Goal: Find specific page/section: Find specific page/section

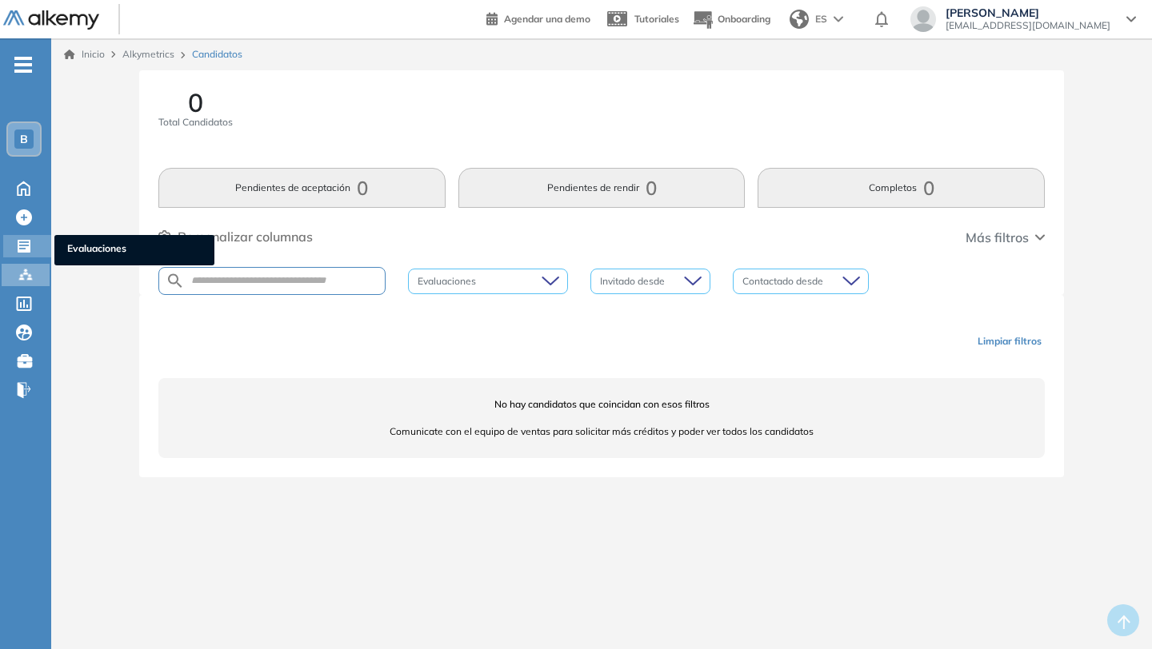
click at [22, 253] on icon at bounding box center [24, 246] width 16 height 16
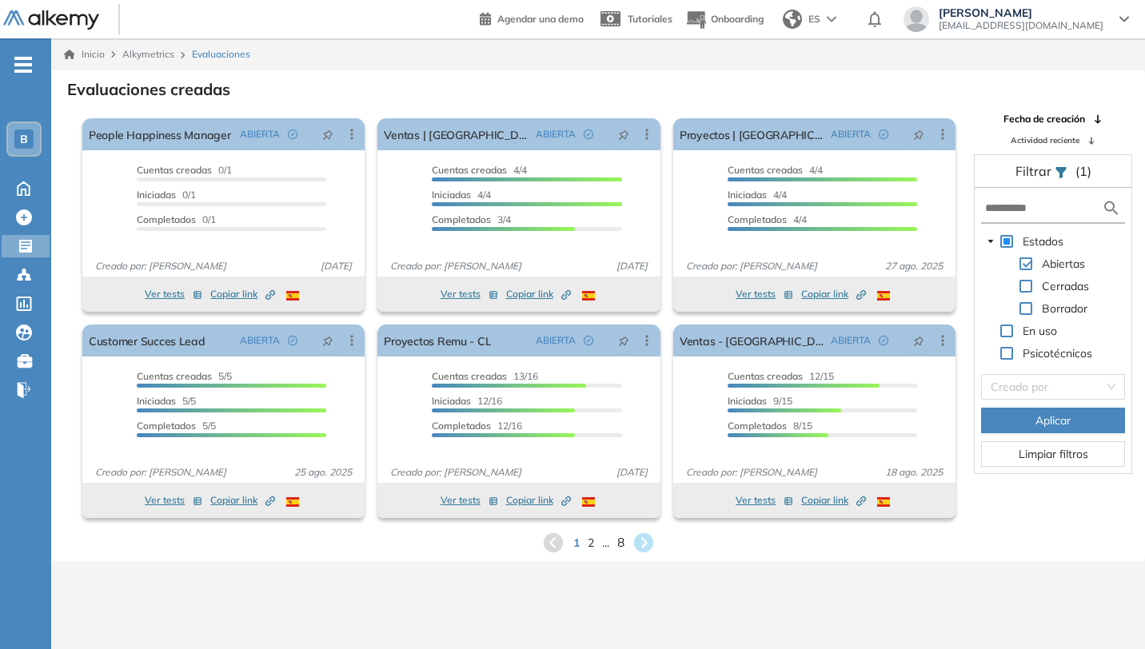
click at [619, 543] on span "8" at bounding box center [620, 542] width 7 height 18
click at [619, 543] on div "Inicio Alkymetrics Evaluaciones Evaluaciones creadas El proctoring será activad…" at bounding box center [598, 362] width 1094 height 649
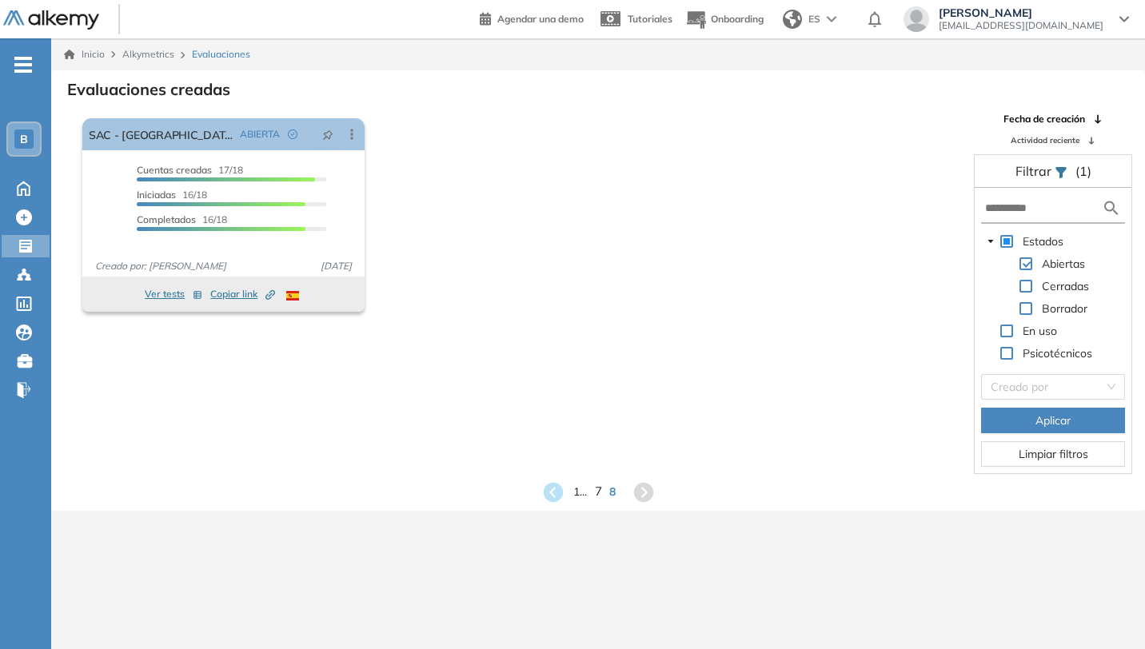
click at [596, 493] on span "7" at bounding box center [597, 492] width 7 height 18
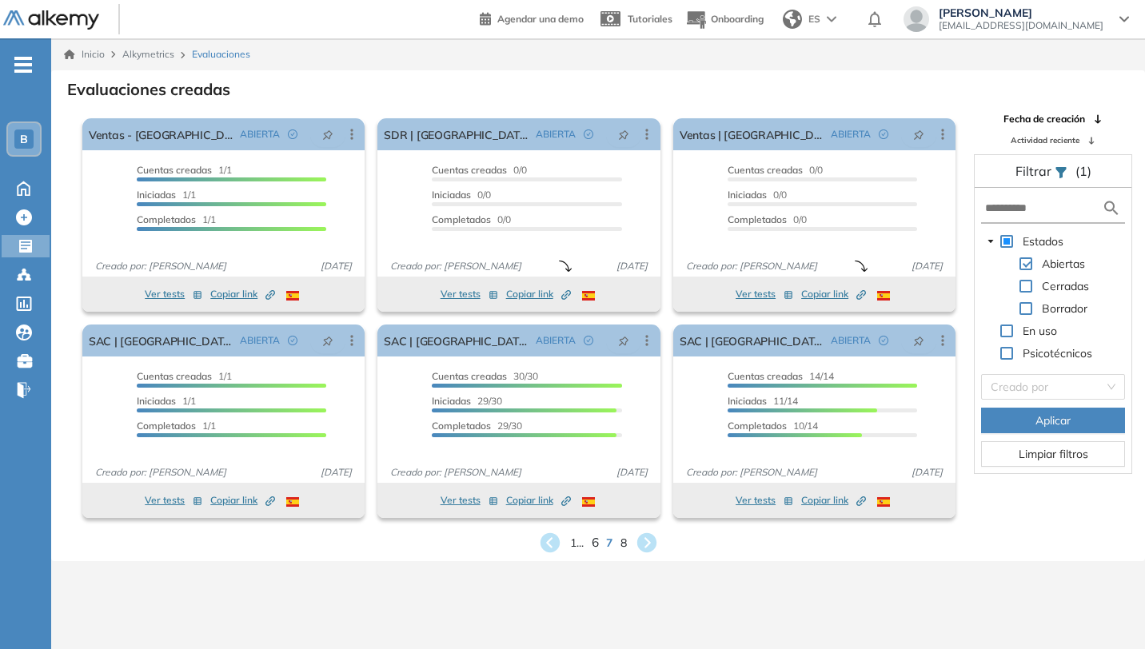
click at [595, 545] on span "6" at bounding box center [594, 542] width 7 height 18
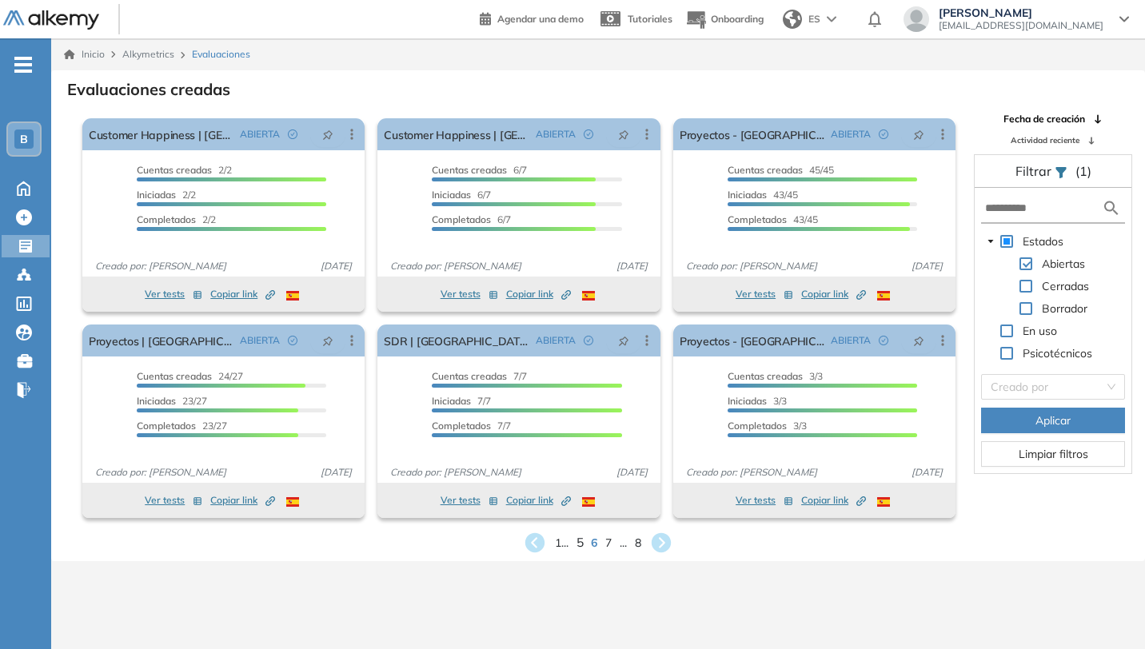
click at [577, 545] on span "5" at bounding box center [580, 542] width 7 height 18
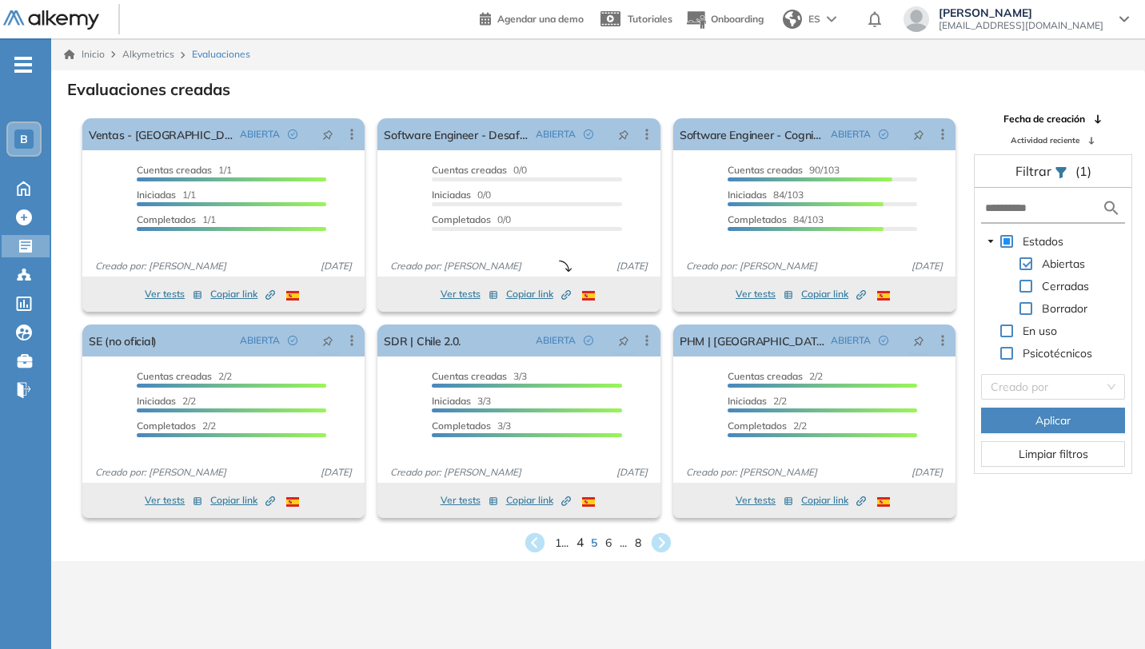
click at [577, 547] on span "4" at bounding box center [580, 542] width 7 height 18
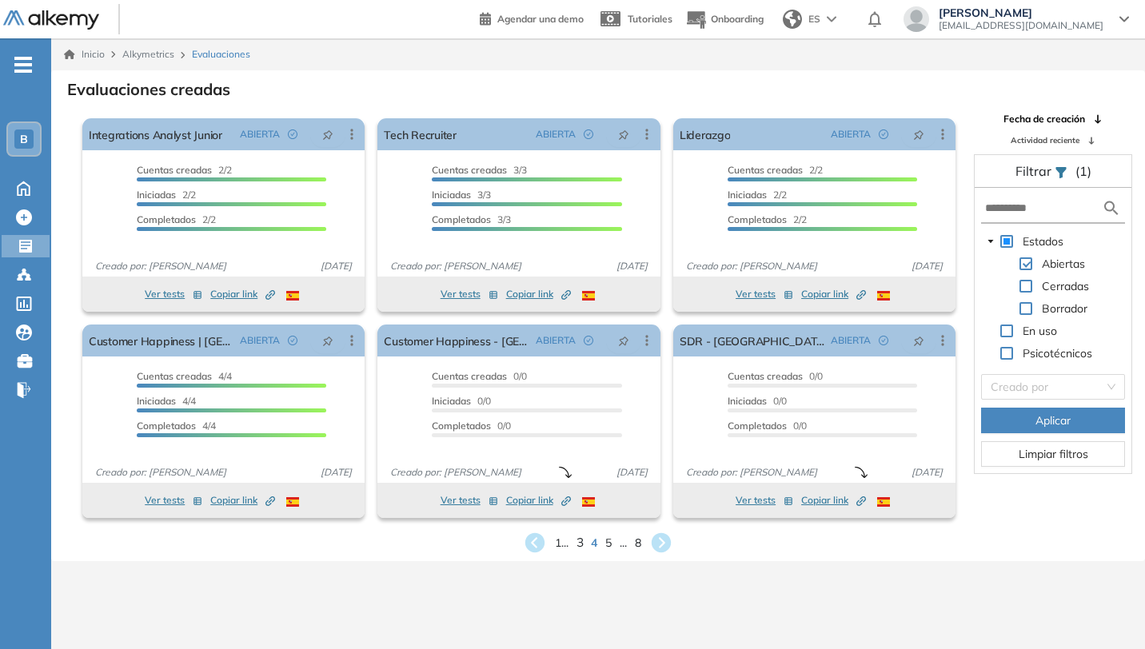
click at [581, 548] on span "3" at bounding box center [580, 542] width 7 height 18
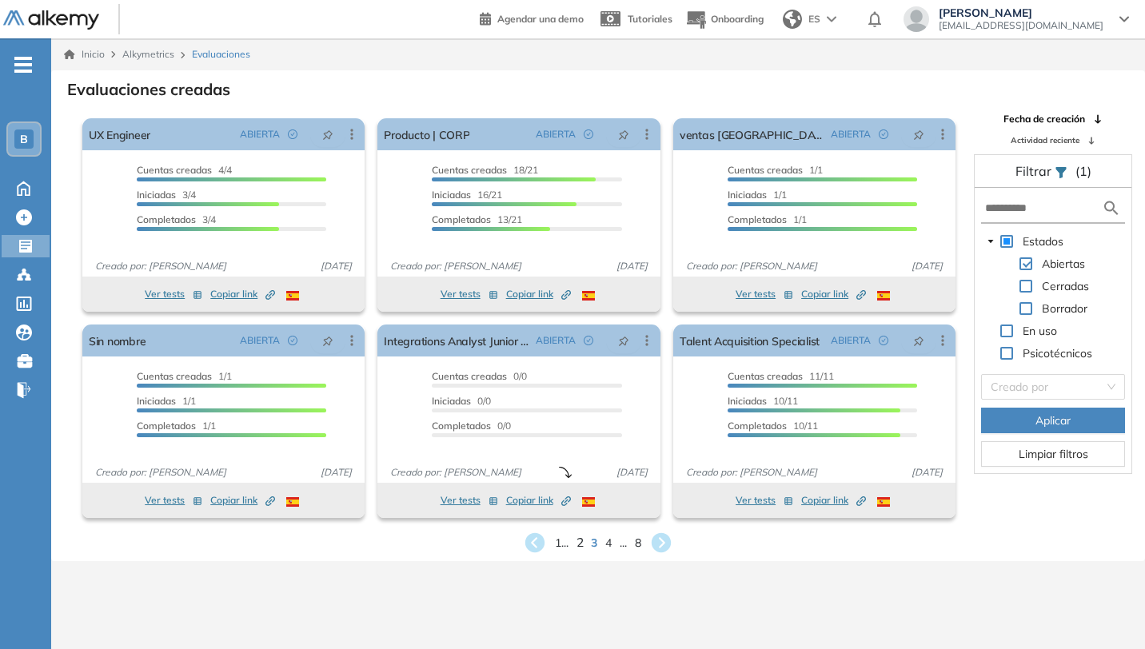
click at [578, 545] on span "2" at bounding box center [580, 542] width 7 height 18
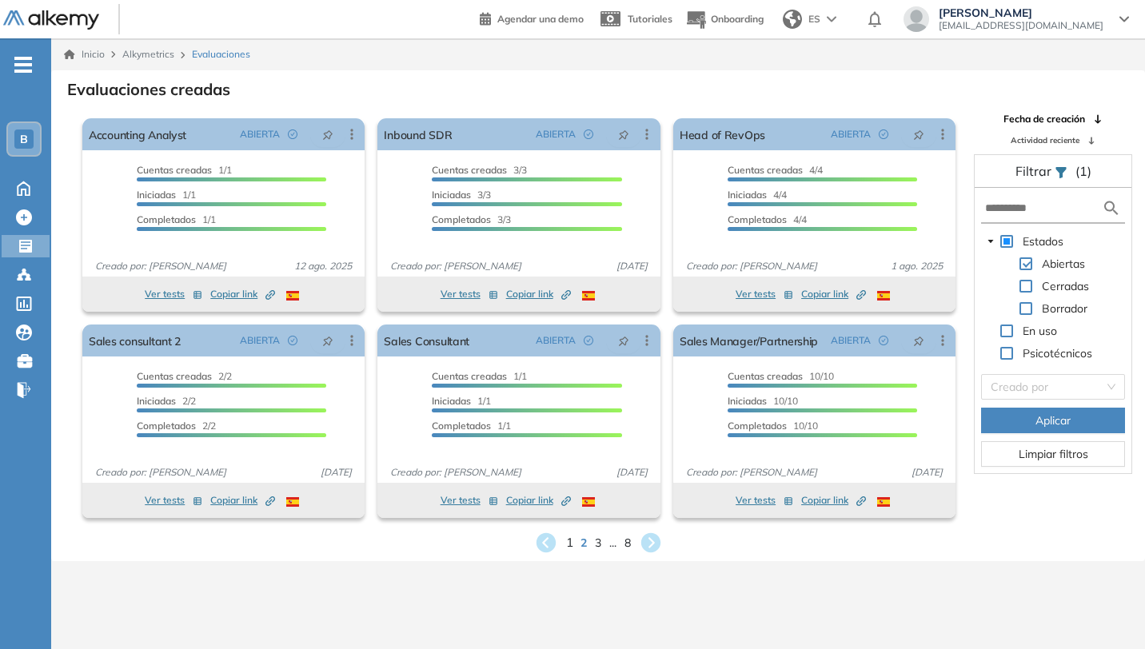
click at [571, 543] on span "1" at bounding box center [568, 542] width 7 height 18
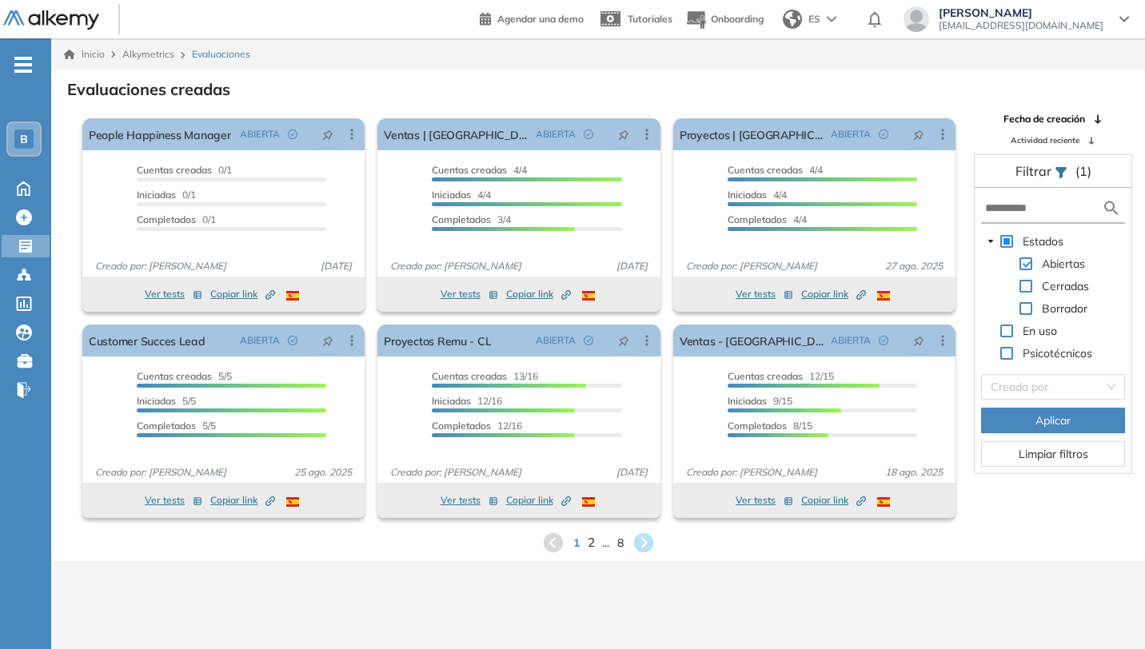
click at [592, 544] on span "2" at bounding box center [590, 542] width 7 height 18
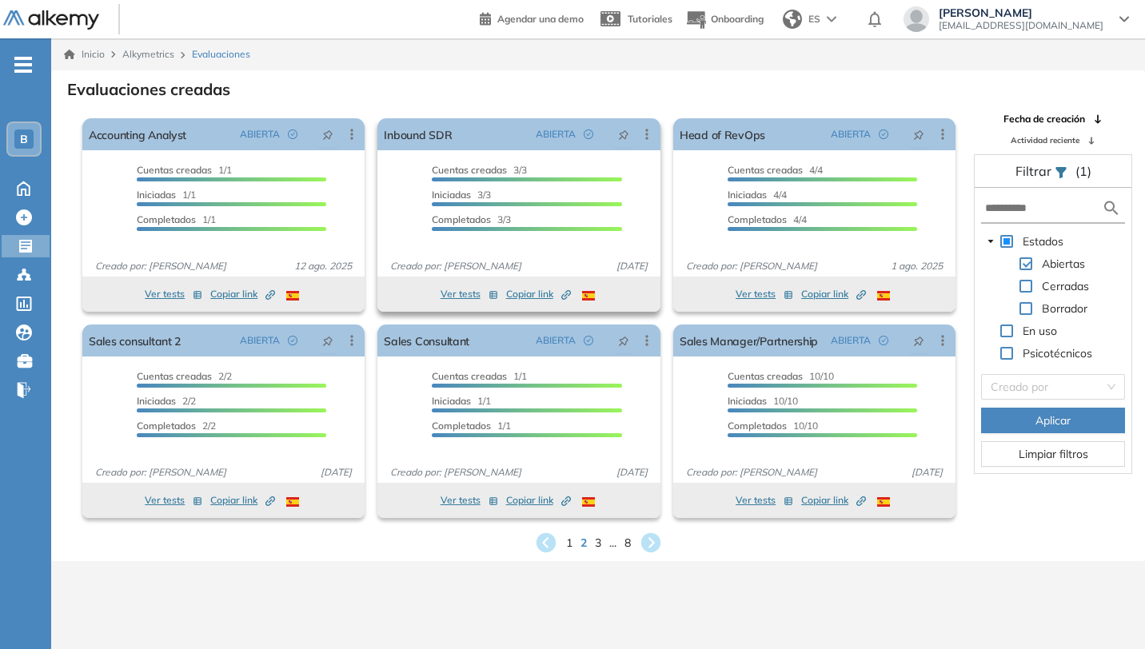
click at [466, 296] on button "Ver tests" at bounding box center [470, 294] width 58 height 19
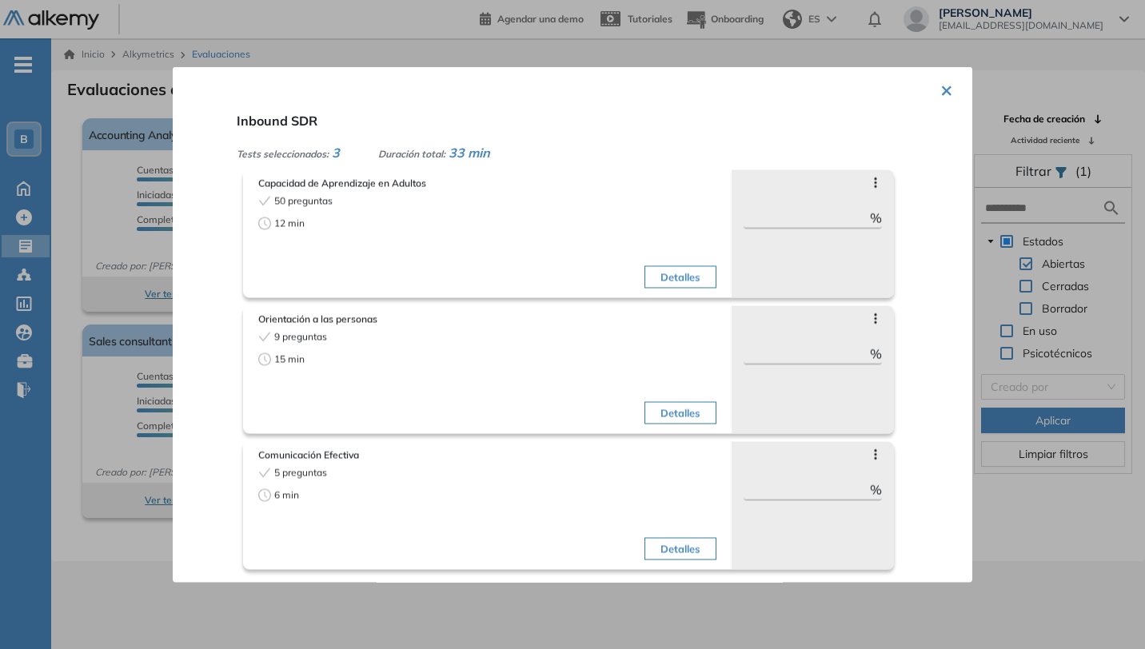
click at [944, 94] on button "×" at bounding box center [947, 89] width 13 height 31
